Goal: Contribute content: Add original content to the website for others to see

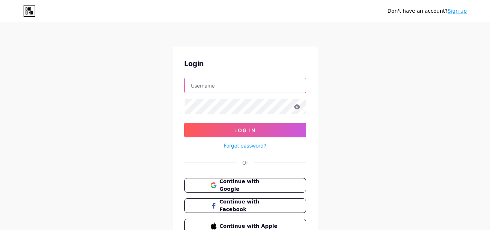
click at [254, 87] on input "text" at bounding box center [245, 85] width 121 height 15
paste input "[EMAIL_ADDRESS][DOMAIN_NAME]"
drag, startPoint x: 212, startPoint y: 86, endPoint x: 252, endPoint y: 89, distance: 40.1
click at [252, 89] on input "[EMAIL_ADDRESS][DOMAIN_NAME]" at bounding box center [245, 85] width 121 height 15
type input "ryechiro"
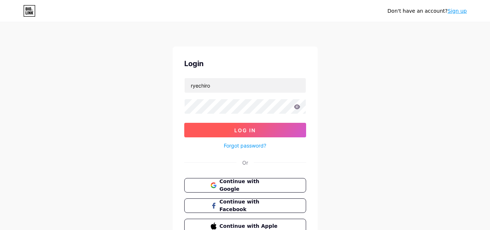
click at [265, 132] on button "Log In" at bounding box center [245, 130] width 122 height 15
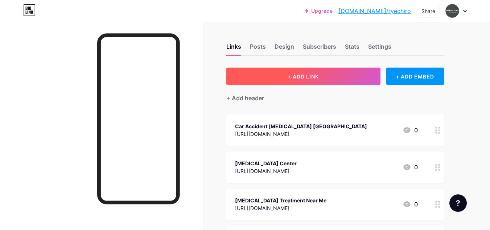
click at [313, 74] on span "+ ADD LINK" at bounding box center [303, 76] width 31 height 6
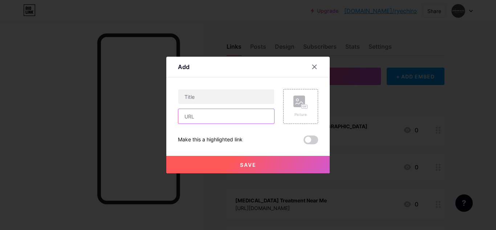
click at [227, 118] on input "text" at bounding box center [226, 116] width 96 height 15
paste input "https://zumvu.com/ryechiro/"
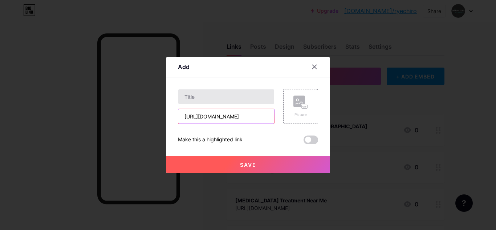
type input "https://zumvu.com/ryechiro/"
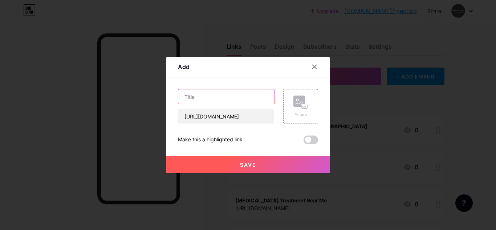
click at [235, 94] on input "text" at bounding box center [226, 96] width 96 height 15
paste input "Neuropathy Chiropractor"
type input "Neuropathy Chiropractor"
click at [252, 168] on button "Save" at bounding box center [247, 164] width 163 height 17
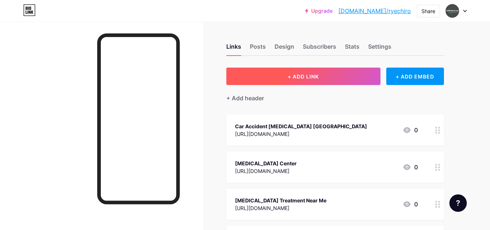
click at [309, 73] on span "+ ADD LINK" at bounding box center [303, 76] width 31 height 6
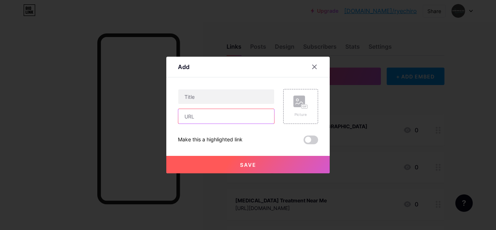
click at [195, 112] on input "text" at bounding box center [226, 116] width 96 height 15
paste input "https://www.freelistingusa.com/listings/the-chiropractic-health-center"
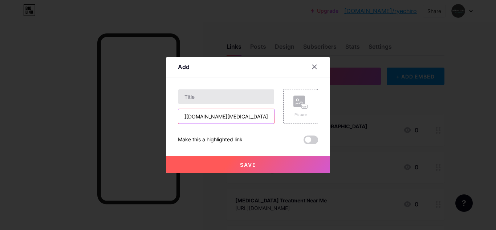
type input "https://www.freelistingusa.com/listings/the-chiropractic-health-center"
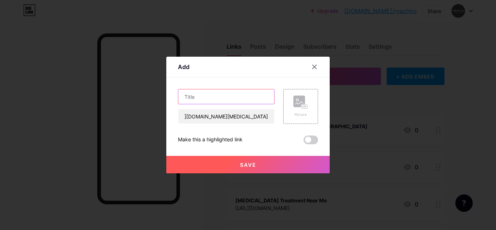
click at [200, 98] on input "text" at bounding box center [226, 96] width 96 height 15
paste input "Peripheral Neuropathy Chiropractic Treatment"
type input "Peripheral Neuropathy Chiropractic Treatment"
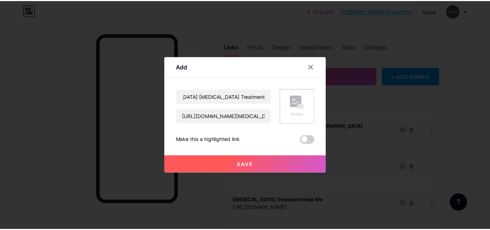
scroll to position [0, 0]
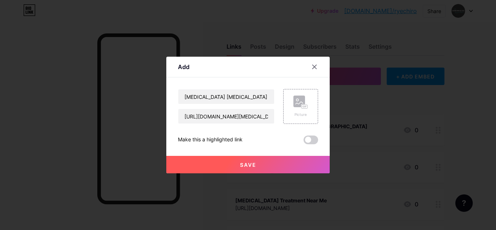
click at [253, 163] on span "Save" at bounding box center [248, 164] width 16 height 6
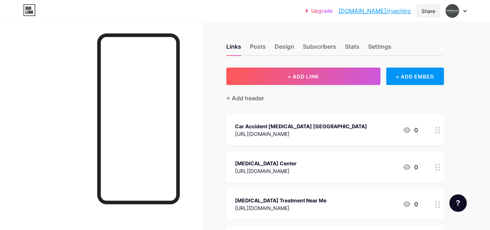
click at [428, 12] on div "Share" at bounding box center [429, 11] width 14 height 8
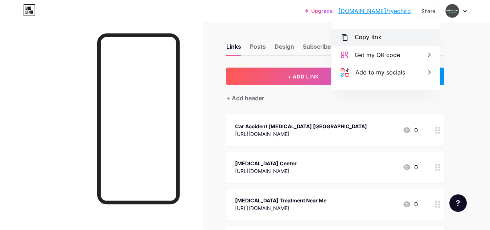
click at [405, 34] on div "Copy link" at bounding box center [386, 37] width 108 height 17
